Goal: Navigation & Orientation: Find specific page/section

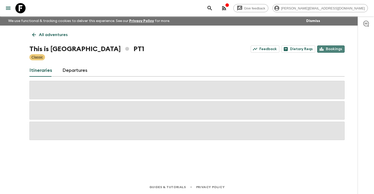
click at [333, 49] on link "Bookings" at bounding box center [330, 49] width 27 height 7
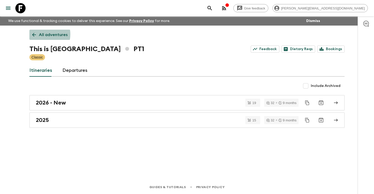
click at [39, 34] on p "All adventures" at bounding box center [53, 35] width 29 height 6
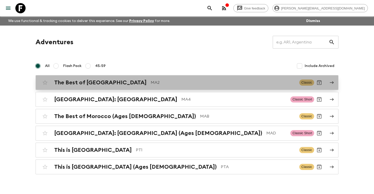
click at [82, 84] on h2 "The Best of [GEOGRAPHIC_DATA]" at bounding box center [100, 82] width 92 height 7
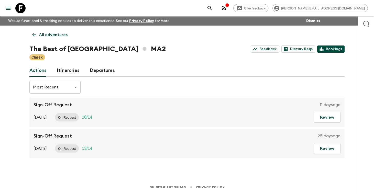
click at [333, 48] on link "Bookings" at bounding box center [330, 49] width 27 height 7
click at [60, 35] on p "All adventures" at bounding box center [53, 35] width 29 height 6
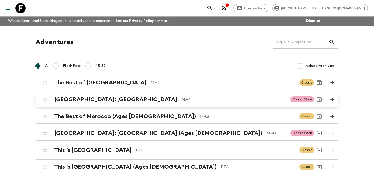
click at [79, 100] on h2 "[GEOGRAPHIC_DATA]: [GEOGRAPHIC_DATA]" at bounding box center [115, 99] width 123 height 7
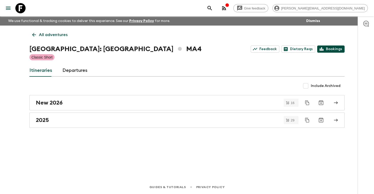
click at [336, 50] on link "Bookings" at bounding box center [330, 49] width 27 height 7
